Goal: Information Seeking & Learning: Learn about a topic

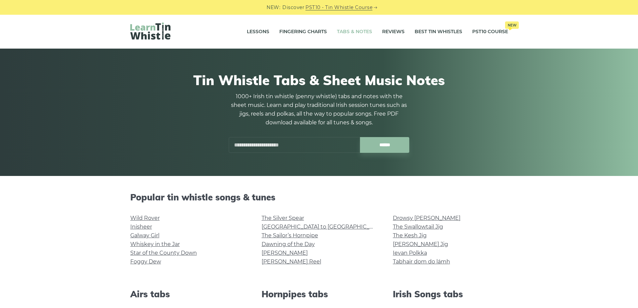
click at [354, 30] on link "Tabs & Notes" at bounding box center [354, 31] width 35 height 17
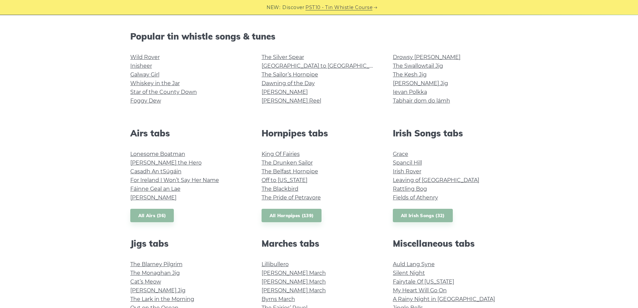
scroll to position [168, 0]
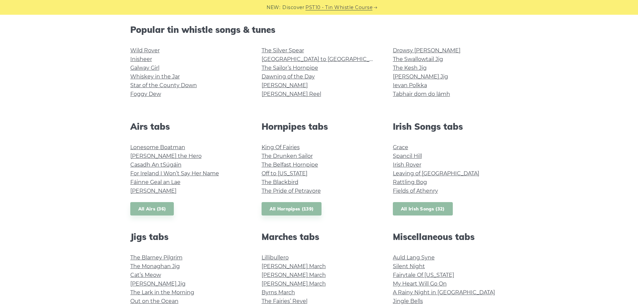
click at [410, 212] on link "All Irish Songs (32)" at bounding box center [423, 209] width 60 height 14
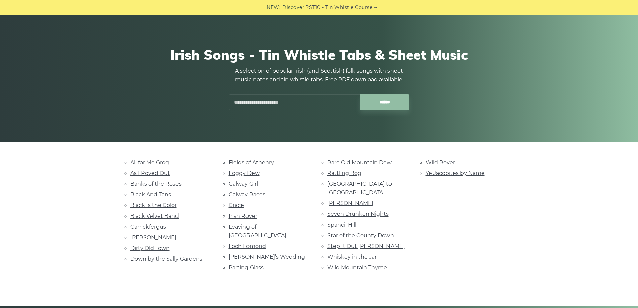
scroll to position [67, 0]
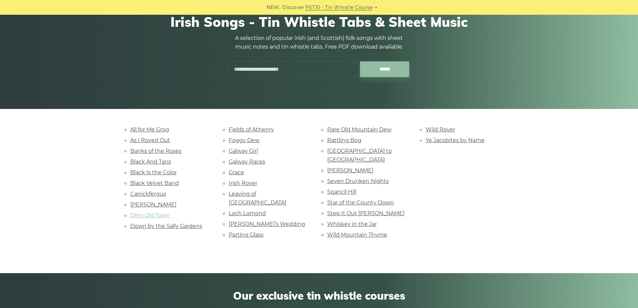
click at [168, 217] on link "Dirty Old Town" at bounding box center [150, 215] width 40 height 6
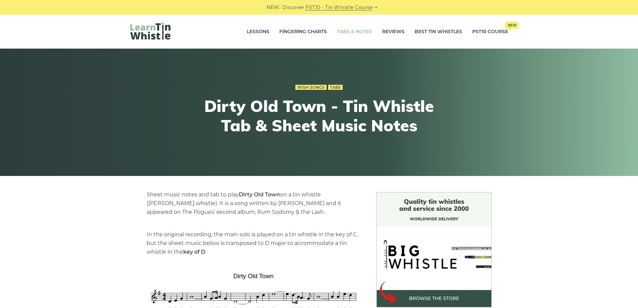
click at [347, 36] on link "Tabs & Notes" at bounding box center [354, 31] width 35 height 17
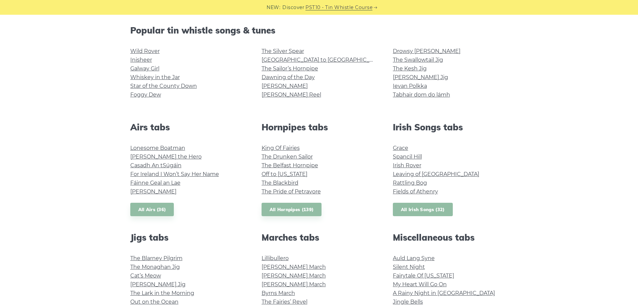
scroll to position [168, 0]
click at [410, 188] on link "Fields of Athenry" at bounding box center [415, 191] width 45 height 6
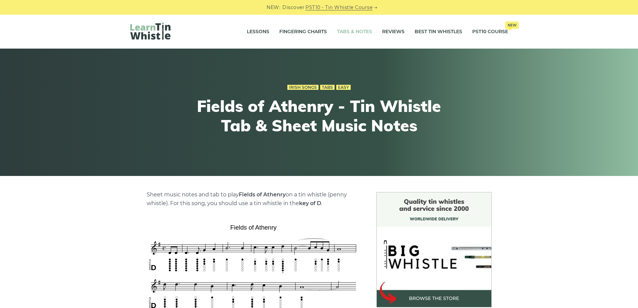
click at [349, 35] on link "Tabs & Notes" at bounding box center [354, 31] width 35 height 17
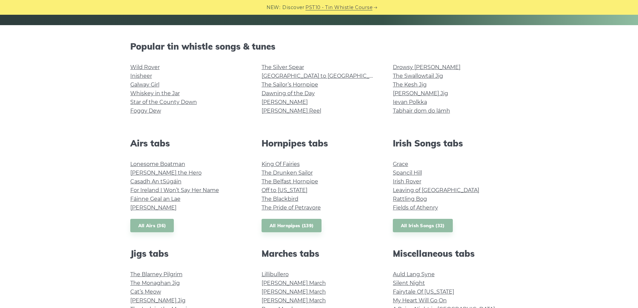
scroll to position [134, 0]
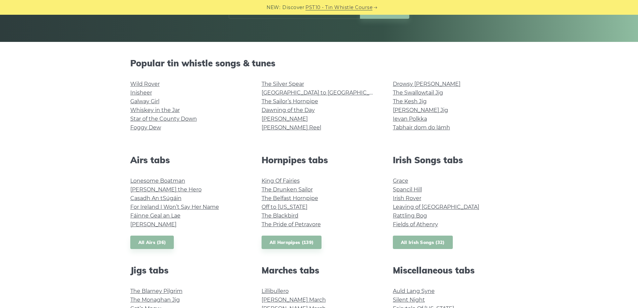
click at [438, 240] on link "All Irish Songs (32)" at bounding box center [423, 243] width 60 height 14
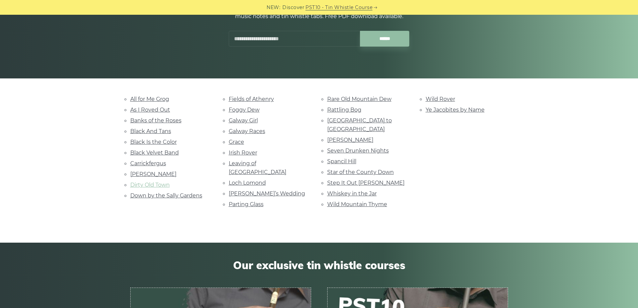
scroll to position [101, 0]
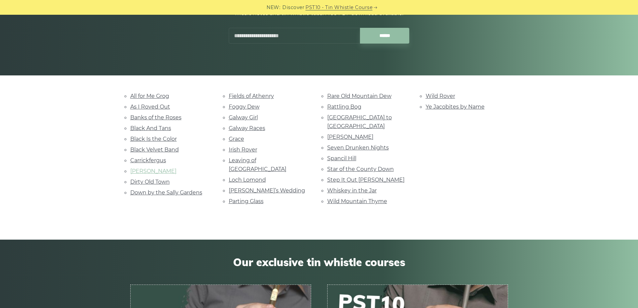
click at [149, 171] on link "[PERSON_NAME]" at bounding box center [153, 171] width 46 height 6
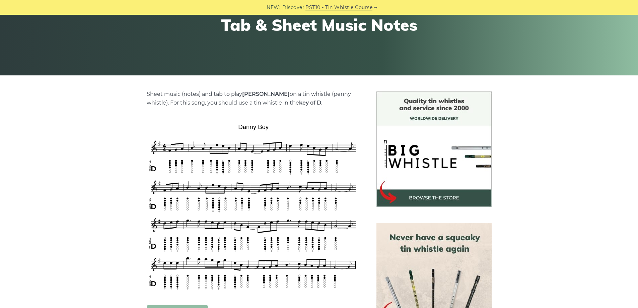
scroll to position [134, 0]
